Goal: Transaction & Acquisition: Obtain resource

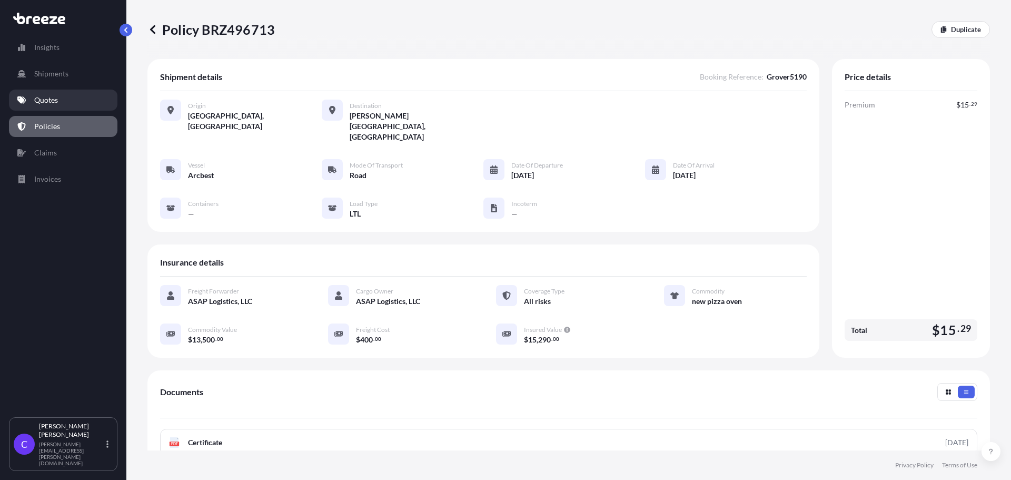
click at [61, 103] on link "Quotes" at bounding box center [63, 100] width 108 height 21
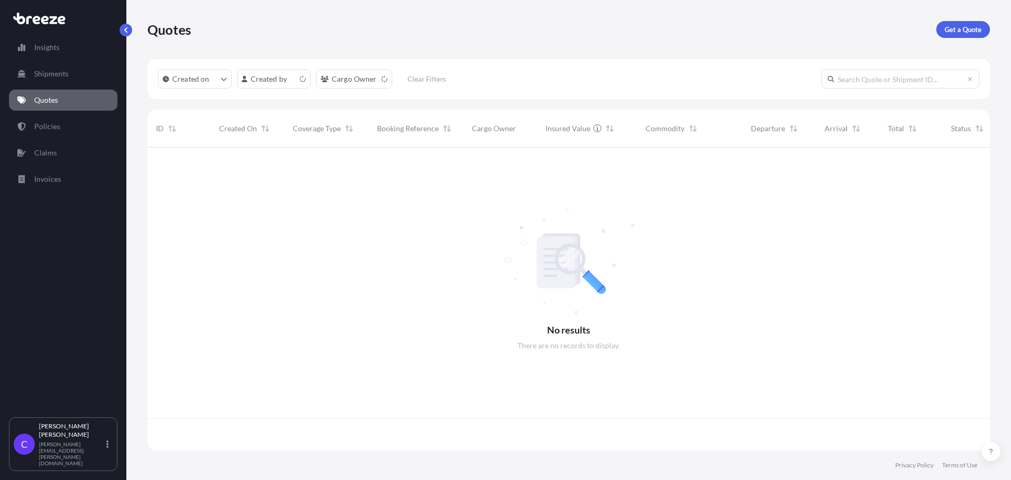
scroll to position [301, 835]
click at [964, 30] on p "Get a Quote" at bounding box center [963, 29] width 37 height 11
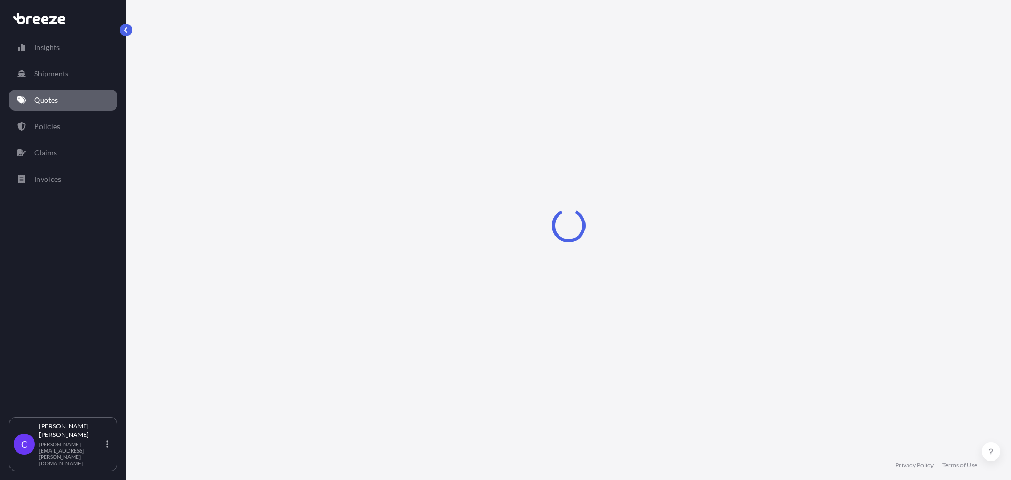
select select "Sea"
select select "1"
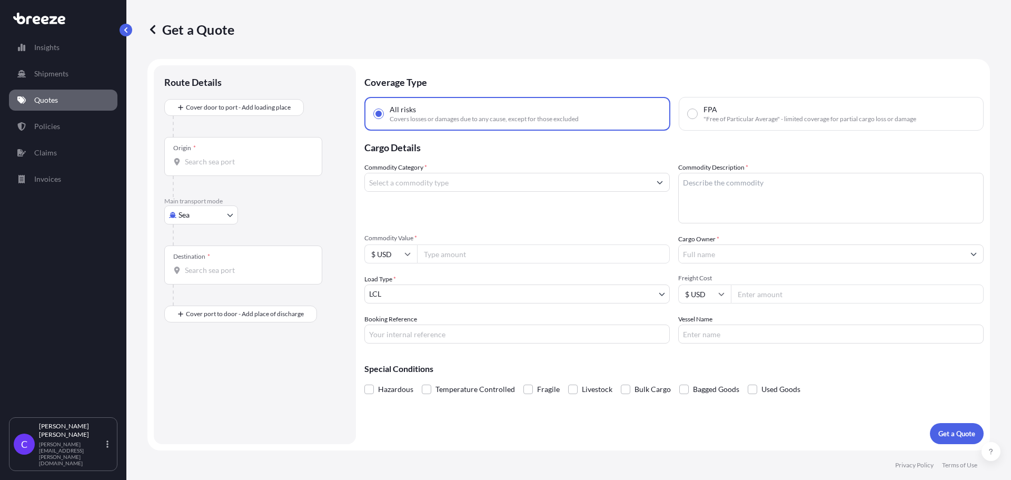
click at [232, 216] on body "Insights Shipments Quotes Policies Claims Invoices C [PERSON_NAME] [PERSON_NAME…" at bounding box center [505, 240] width 1011 height 480
click at [202, 279] on div "Road" at bounding box center [201, 280] width 65 height 19
select select "Road"
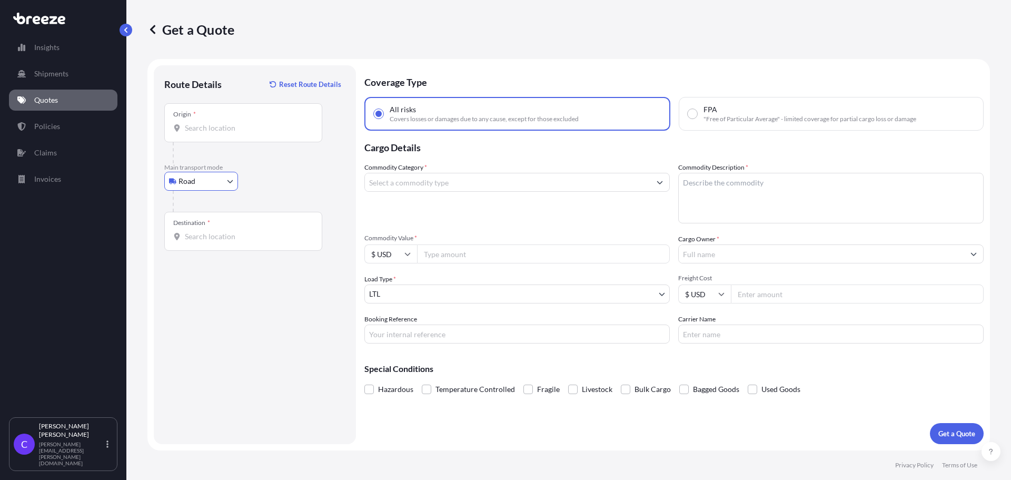
click at [229, 127] on input "Origin *" at bounding box center [247, 128] width 124 height 11
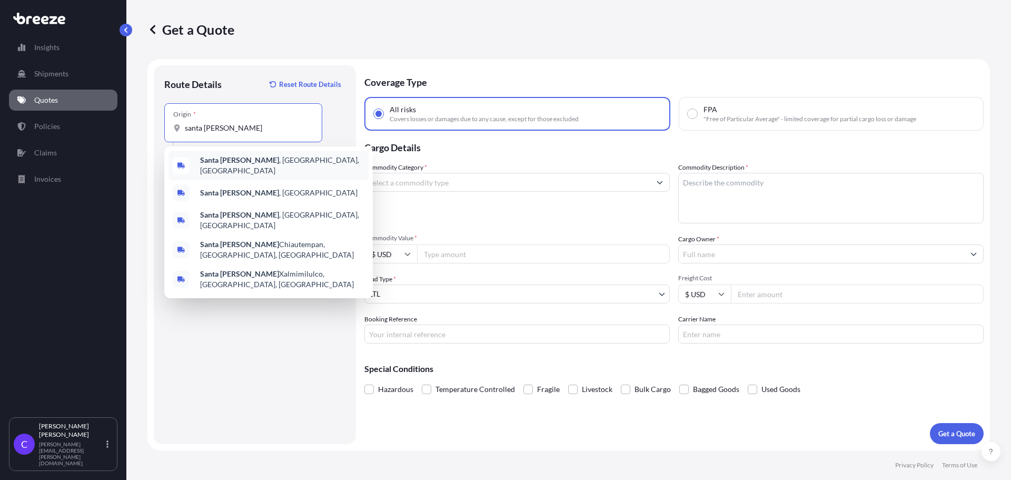
click at [232, 164] on b "Santa [PERSON_NAME]" at bounding box center [239, 159] width 79 height 9
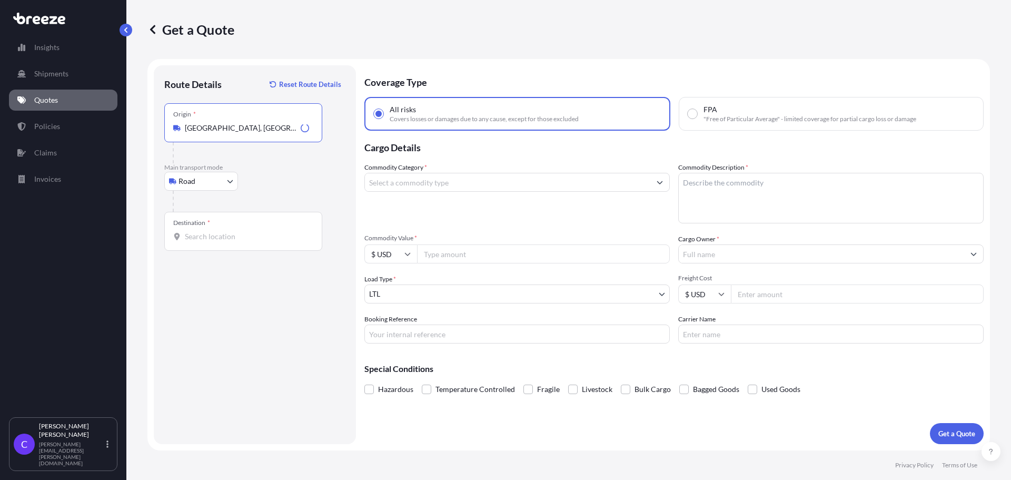
type input "[GEOGRAPHIC_DATA], [GEOGRAPHIC_DATA], [GEOGRAPHIC_DATA]"
click at [233, 238] on input "Destination *" at bounding box center [247, 236] width 124 height 11
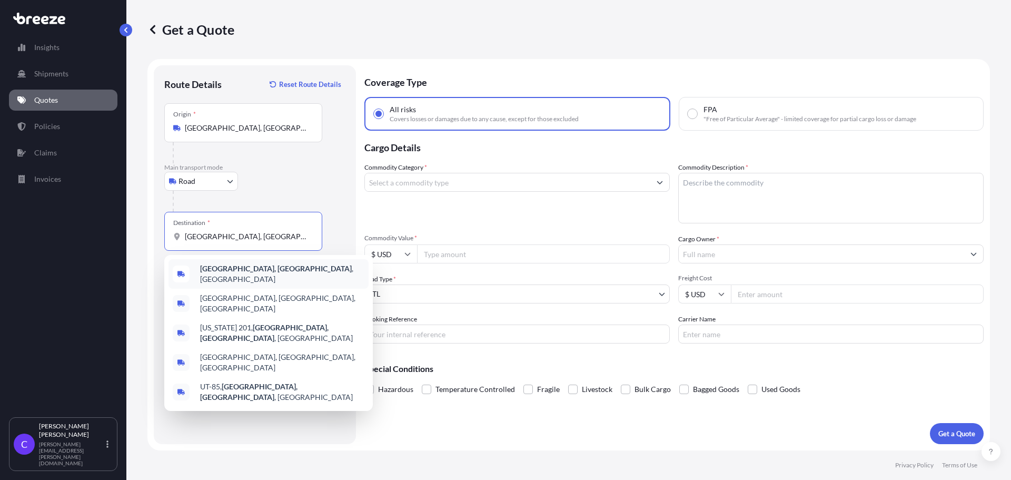
click at [239, 273] on b "[GEOGRAPHIC_DATA], [GEOGRAPHIC_DATA]" at bounding box center [276, 268] width 152 height 9
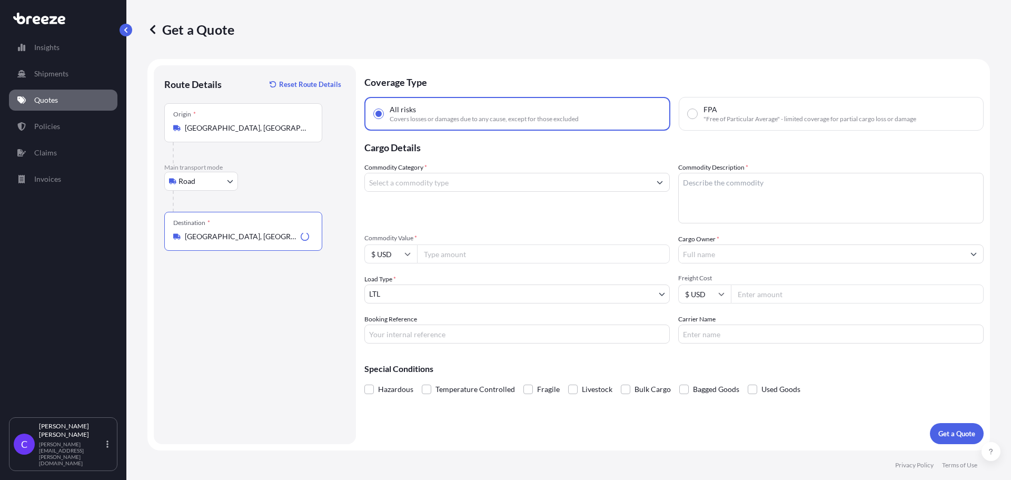
type input "[GEOGRAPHIC_DATA], [GEOGRAPHIC_DATA], [GEOGRAPHIC_DATA]"
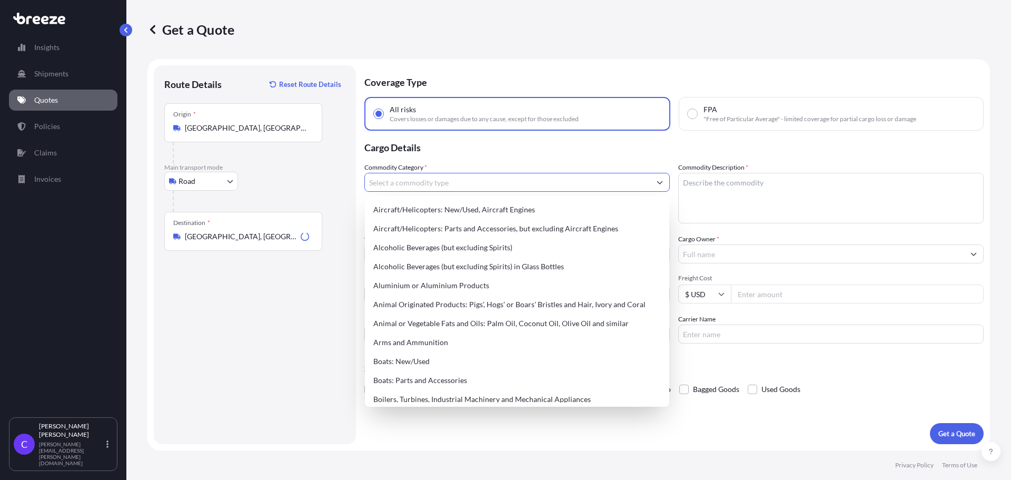
click at [461, 184] on input "Commodity Category *" at bounding box center [507, 182] width 285 height 19
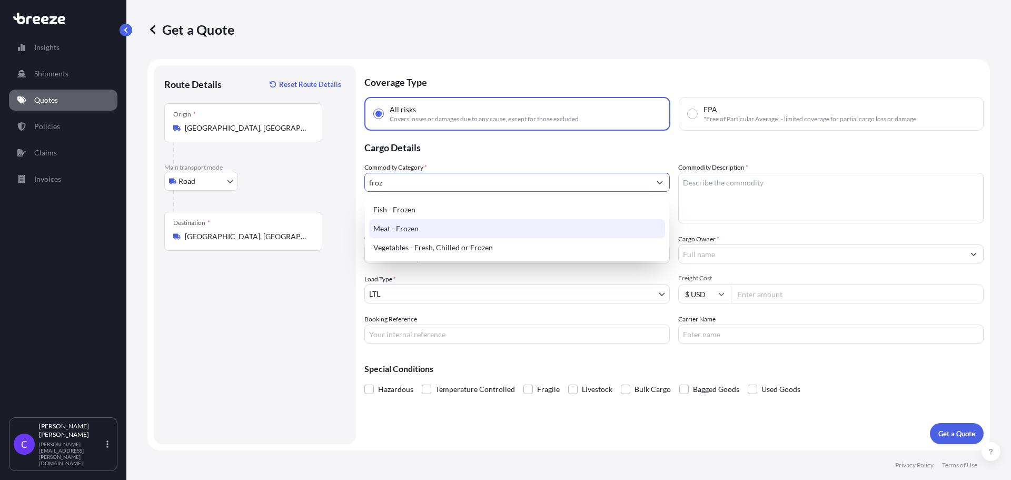
click at [419, 232] on div "Meat - Frozen" at bounding box center [517, 228] width 296 height 19
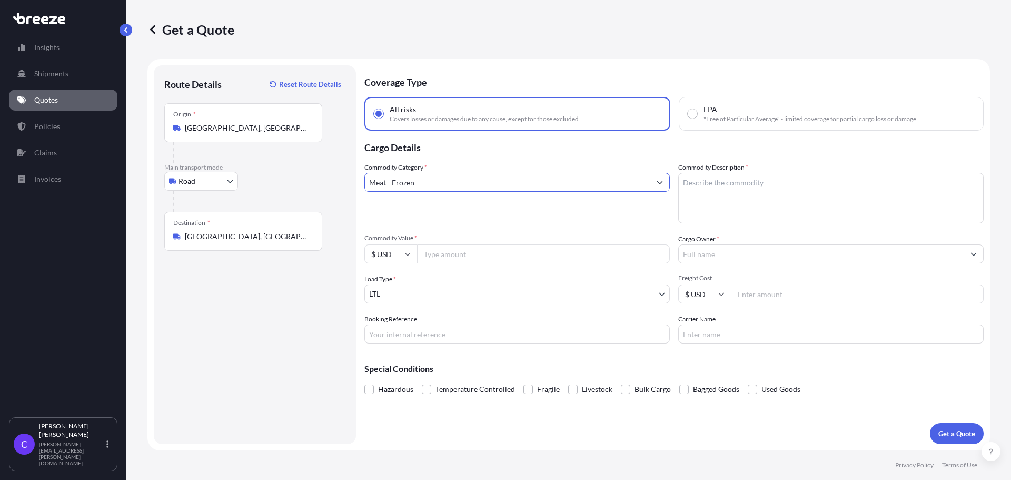
type input "Meat - Frozen"
drag, startPoint x: 735, startPoint y: 190, endPoint x: 740, endPoint y: 188, distance: 5.5
click at [736, 189] on textarea "Commodity Description *" at bounding box center [830, 198] width 305 height 51
type textarea "frozen sandwiches"
type input "3025"
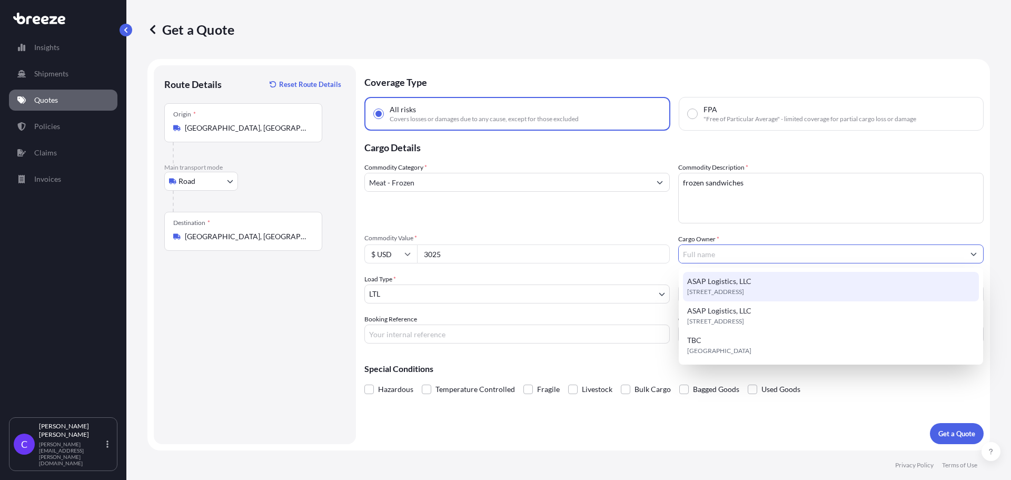
click at [744, 288] on span "[STREET_ADDRESS]" at bounding box center [715, 291] width 57 height 11
type input "ASAP Logistics, LLC"
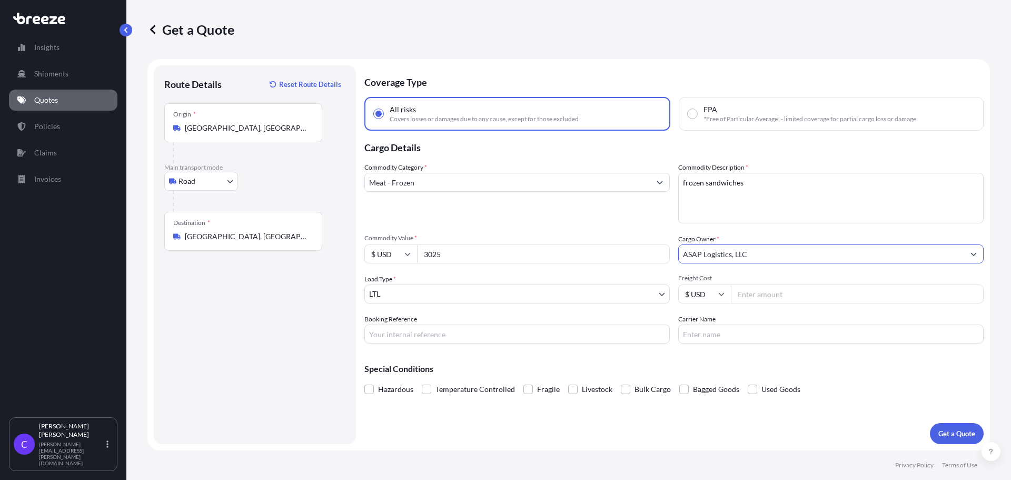
click at [765, 297] on input "Freight Cost" at bounding box center [857, 293] width 253 height 19
type input "750"
click at [469, 335] on input "Booking Reference" at bounding box center [516, 333] width 305 height 19
type input "FGF5184"
type input "FFE"
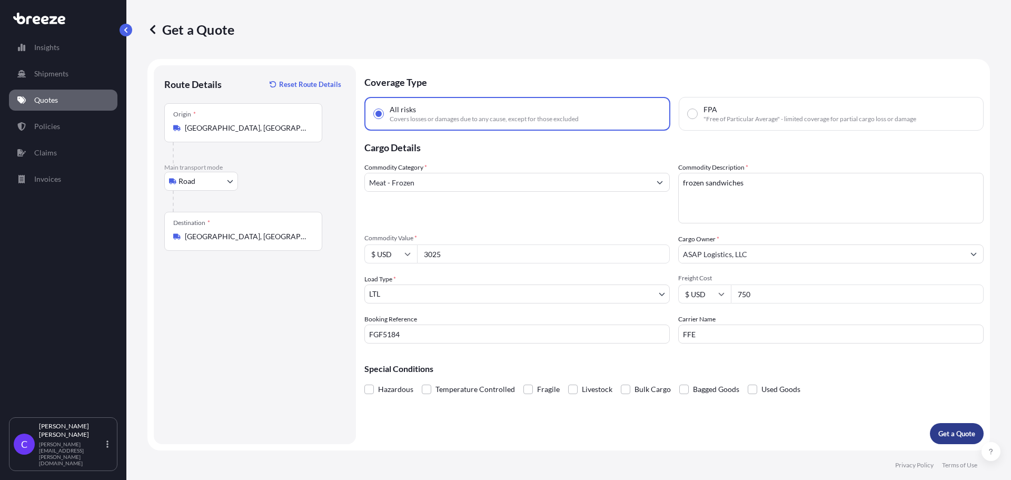
click at [959, 438] on p "Get a Quote" at bounding box center [956, 433] width 37 height 11
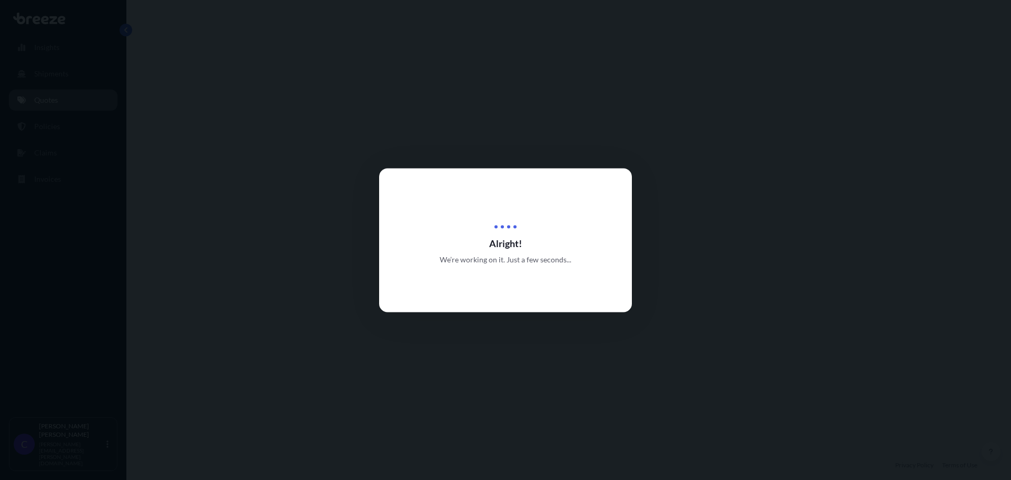
select select "Road"
select select "1"
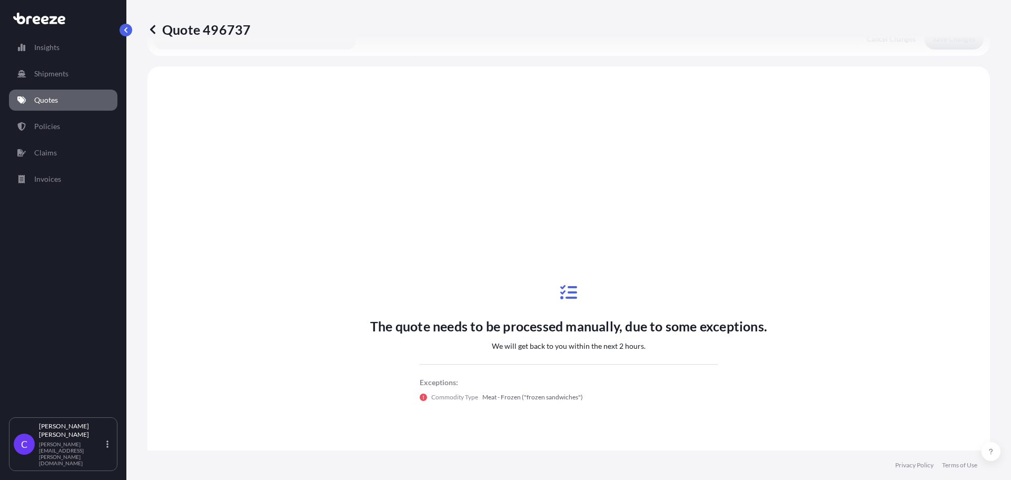
scroll to position [583, 0]
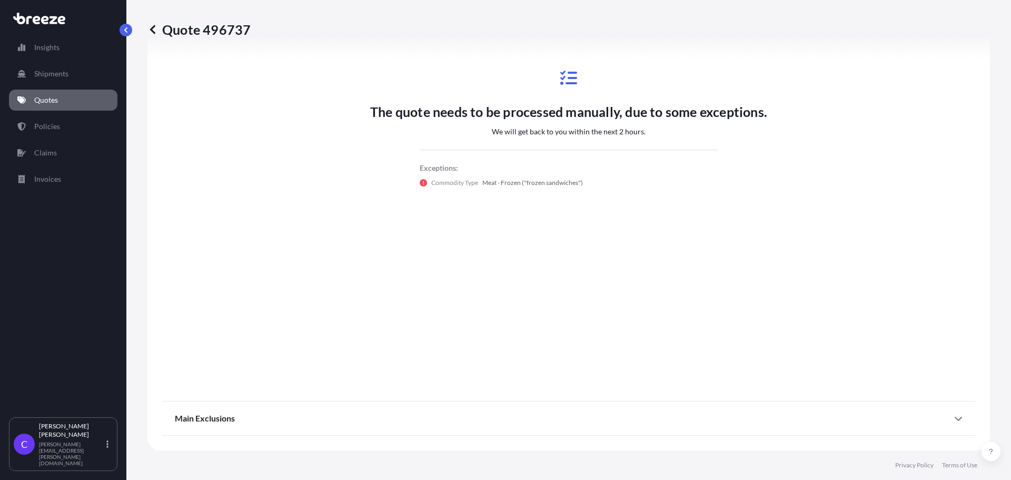
click at [152, 27] on icon at bounding box center [152, 29] width 5 height 9
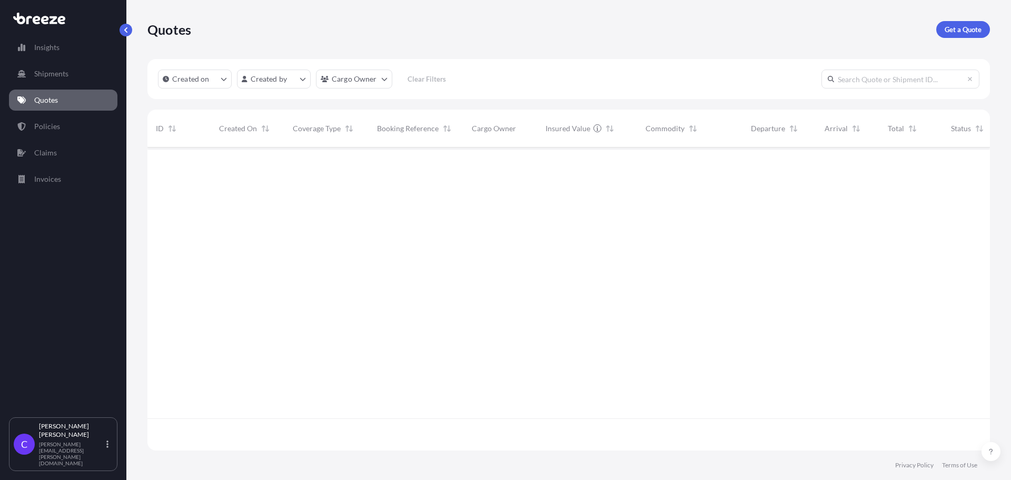
scroll to position [301, 835]
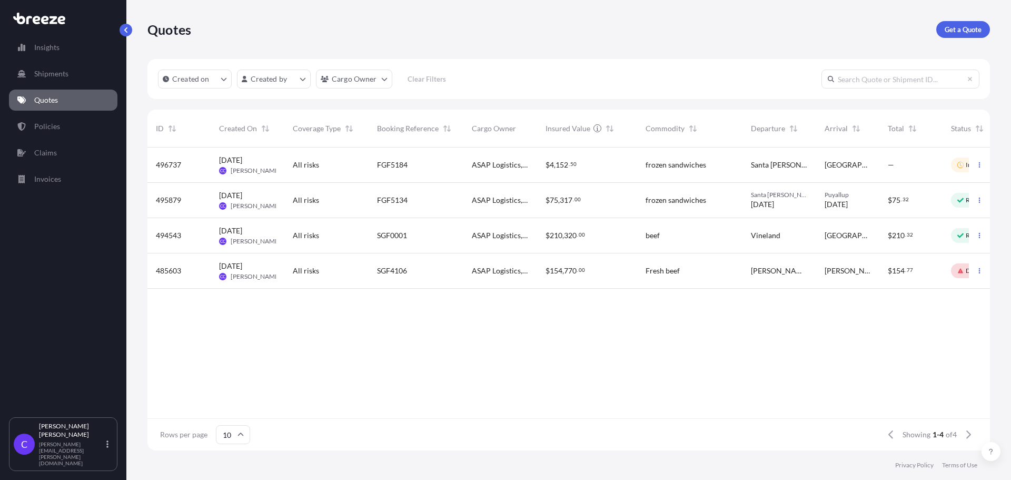
click at [931, 170] on div "—" at bounding box center [911, 165] width 46 height 11
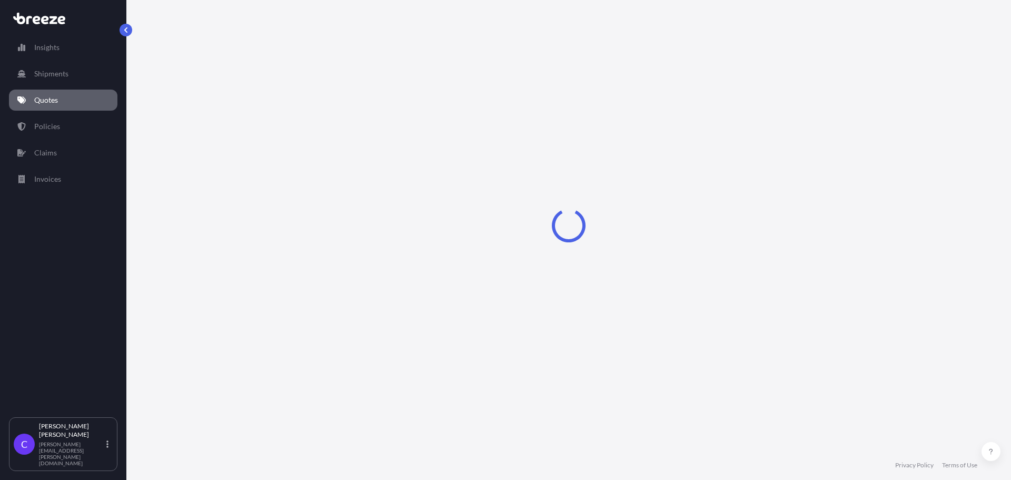
select select "Road"
select select "1"
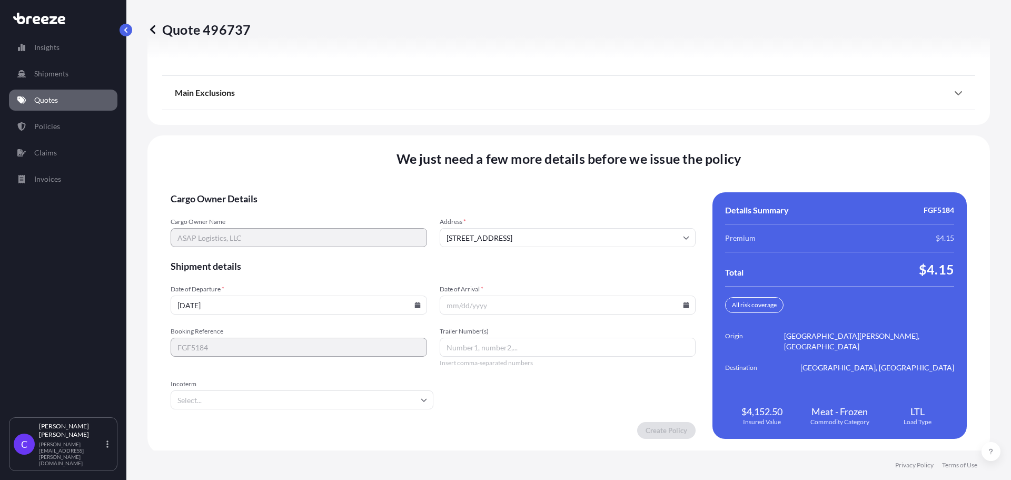
scroll to position [1537, 0]
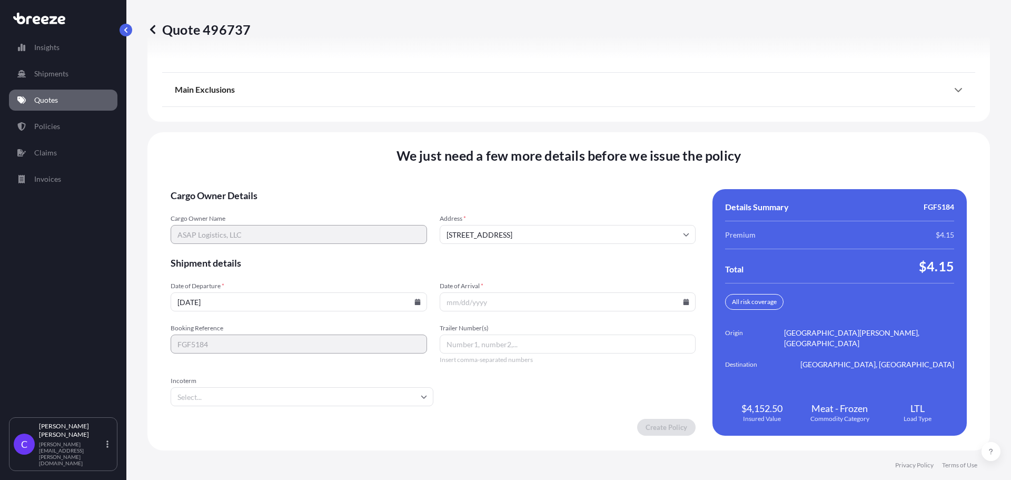
click at [656, 304] on input "Date of Arrival *" at bounding box center [568, 301] width 256 height 19
click at [651, 301] on input "Date of Arrival *" at bounding box center [568, 301] width 256 height 19
click at [683, 299] on icon at bounding box center [686, 302] width 6 height 6
click at [516, 225] on button "19" at bounding box center [515, 228] width 17 height 17
type input "[DATE]"
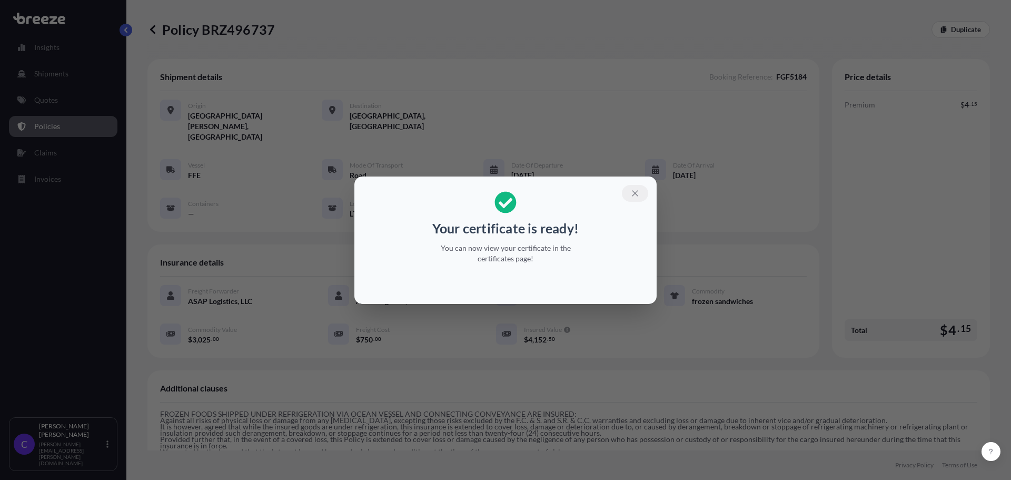
click at [634, 194] on icon "button" at bounding box center [635, 193] width 6 height 6
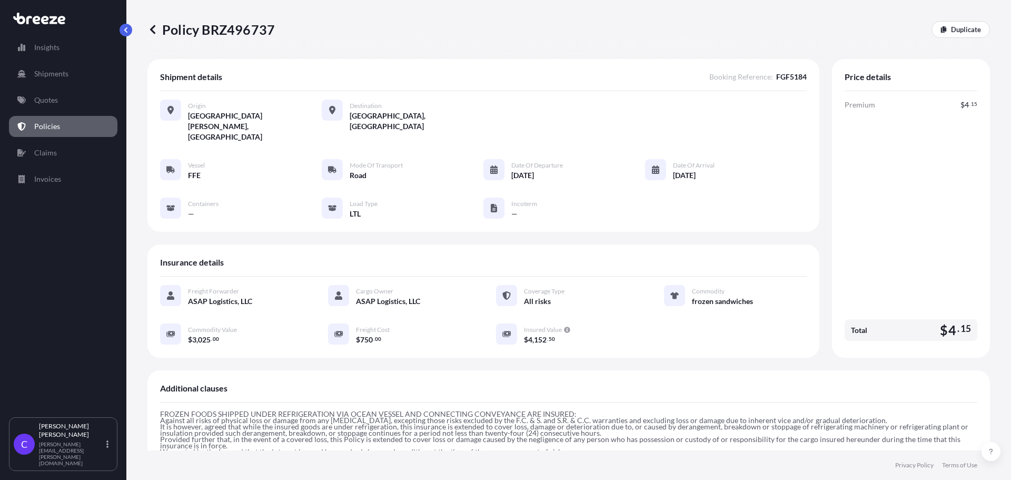
click at [153, 30] on icon at bounding box center [152, 29] width 11 height 11
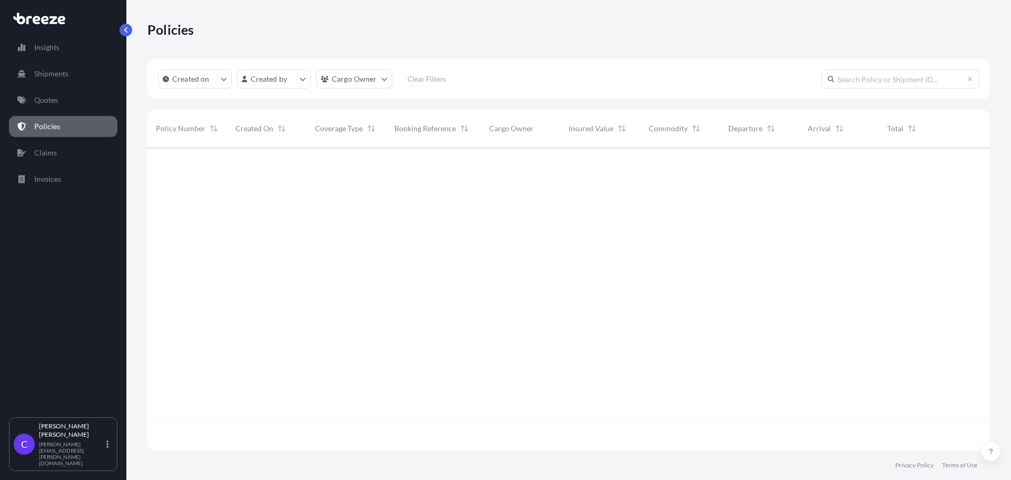
scroll to position [301, 835]
